Goal: Task Accomplishment & Management: Use online tool/utility

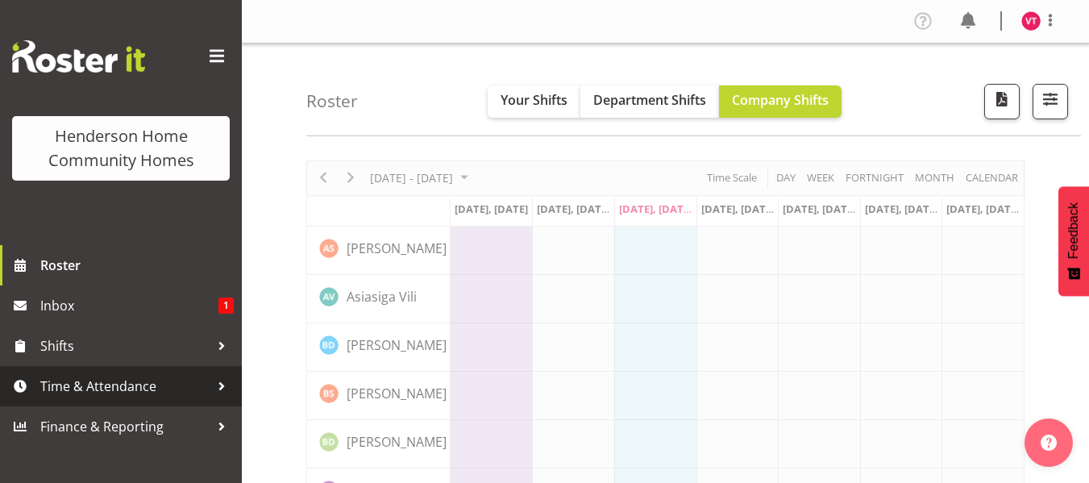
click at [206, 388] on span "Time & Attendance" at bounding box center [124, 386] width 169 height 24
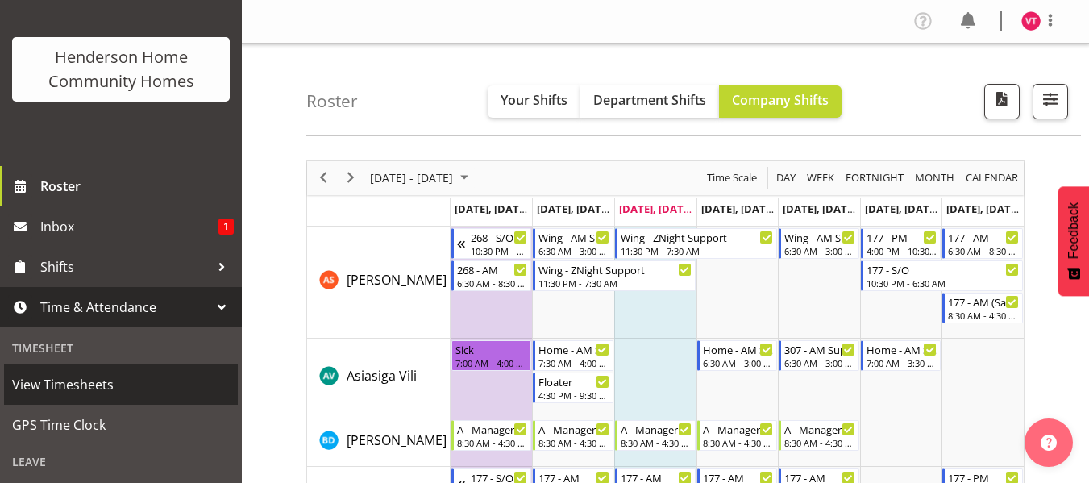
scroll to position [97, 0]
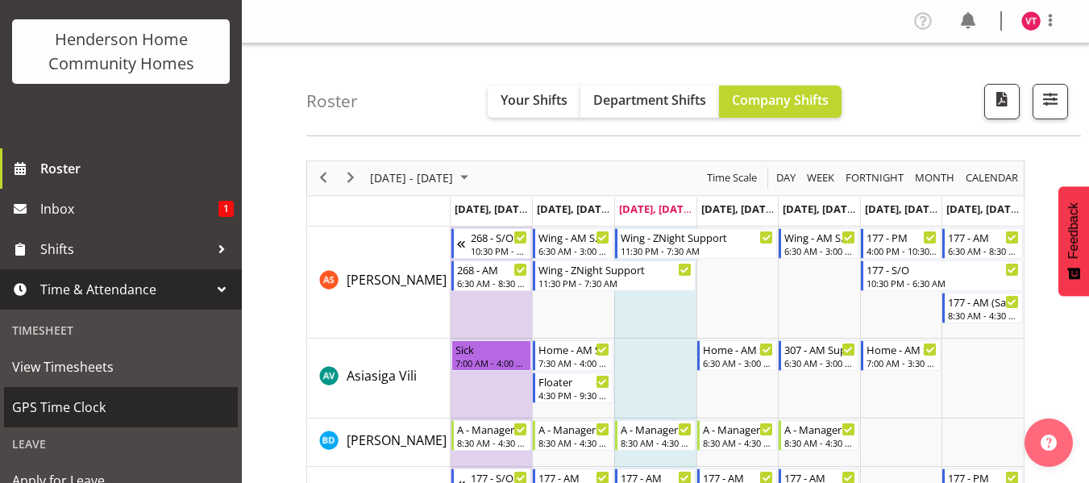
click at [201, 415] on span "GPS Time Clock" at bounding box center [121, 407] width 218 height 24
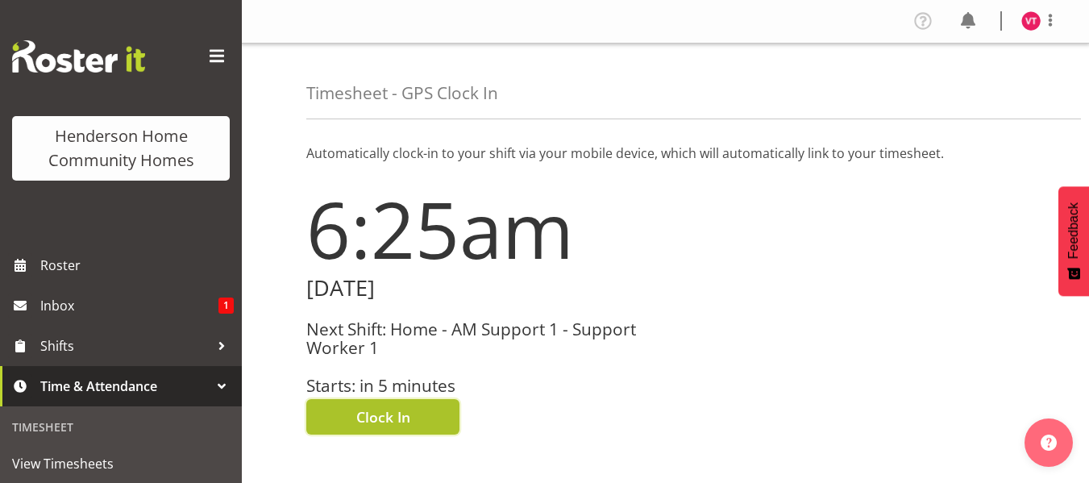
click at [390, 427] on span "Clock In" at bounding box center [383, 416] width 54 height 21
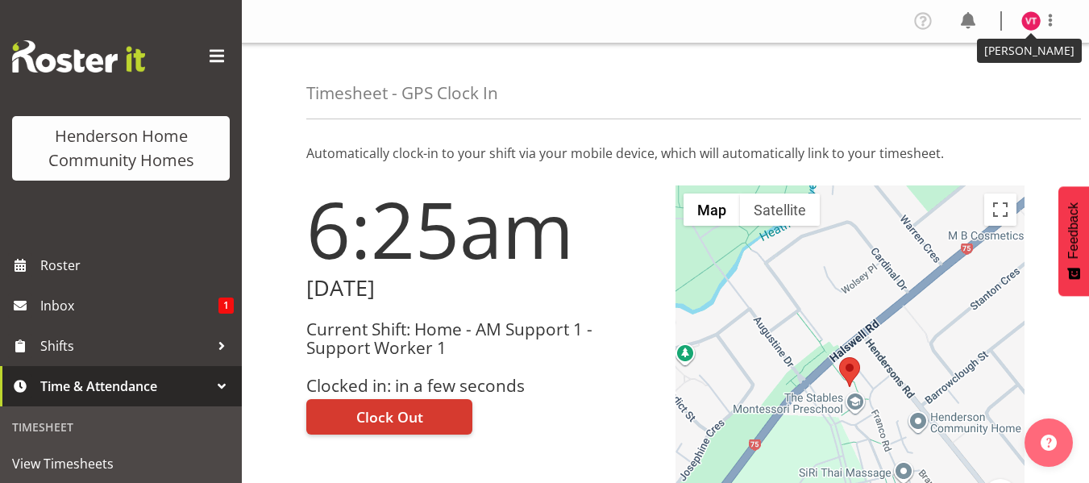
click at [1033, 24] on img at bounding box center [1030, 20] width 19 height 19
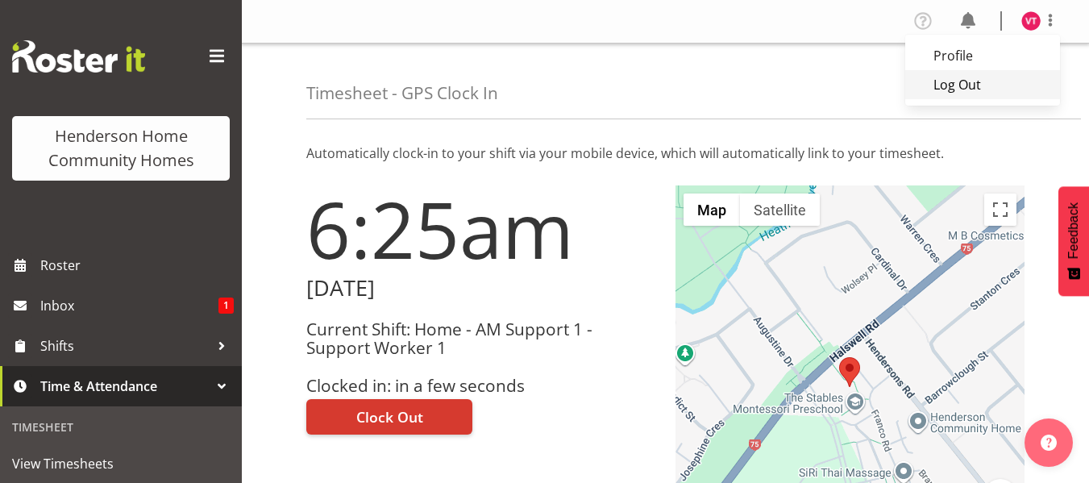
click at [988, 79] on link "Log Out" at bounding box center [982, 84] width 155 height 29
